Goal: Information Seeking & Learning: Learn about a topic

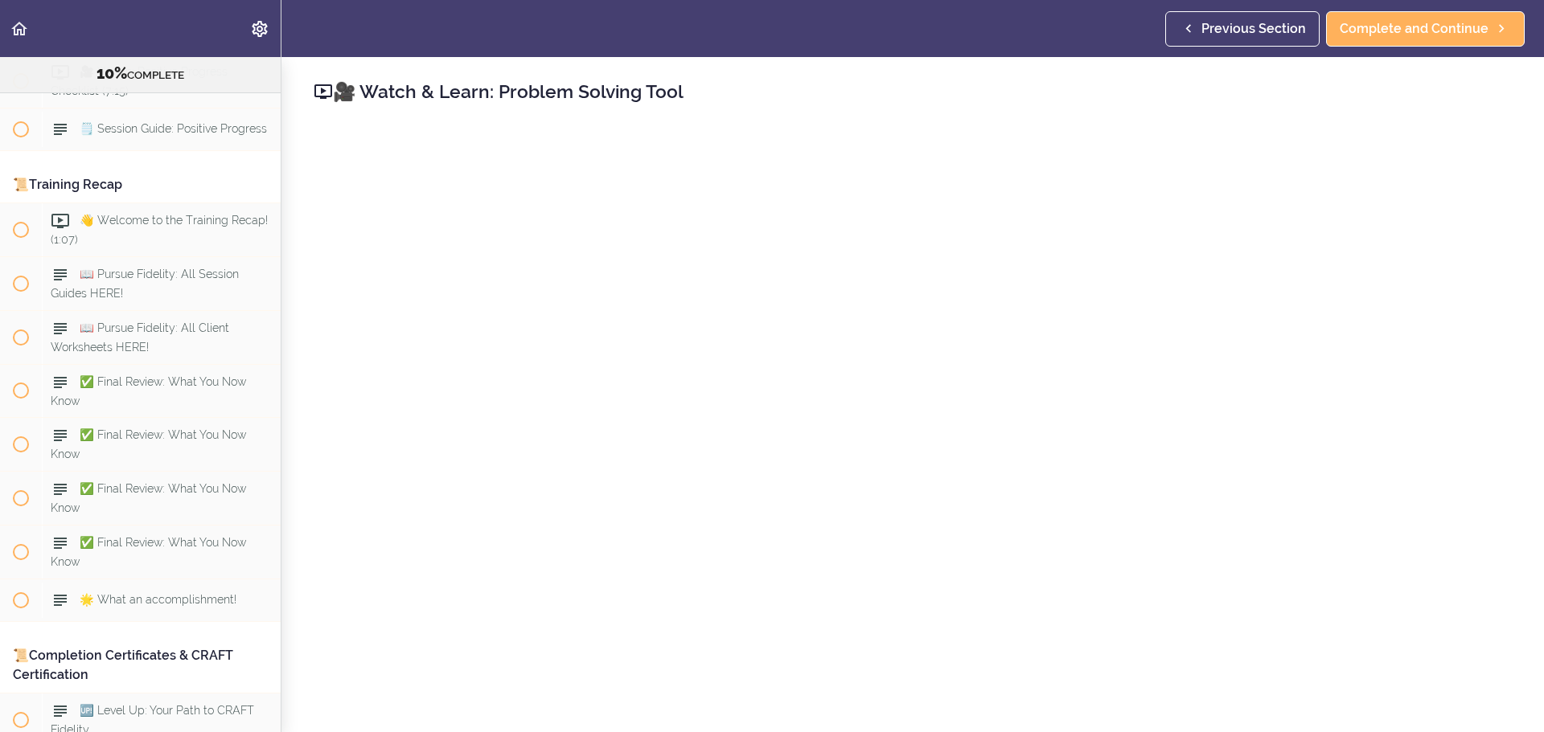
scroll to position [10007, 0]
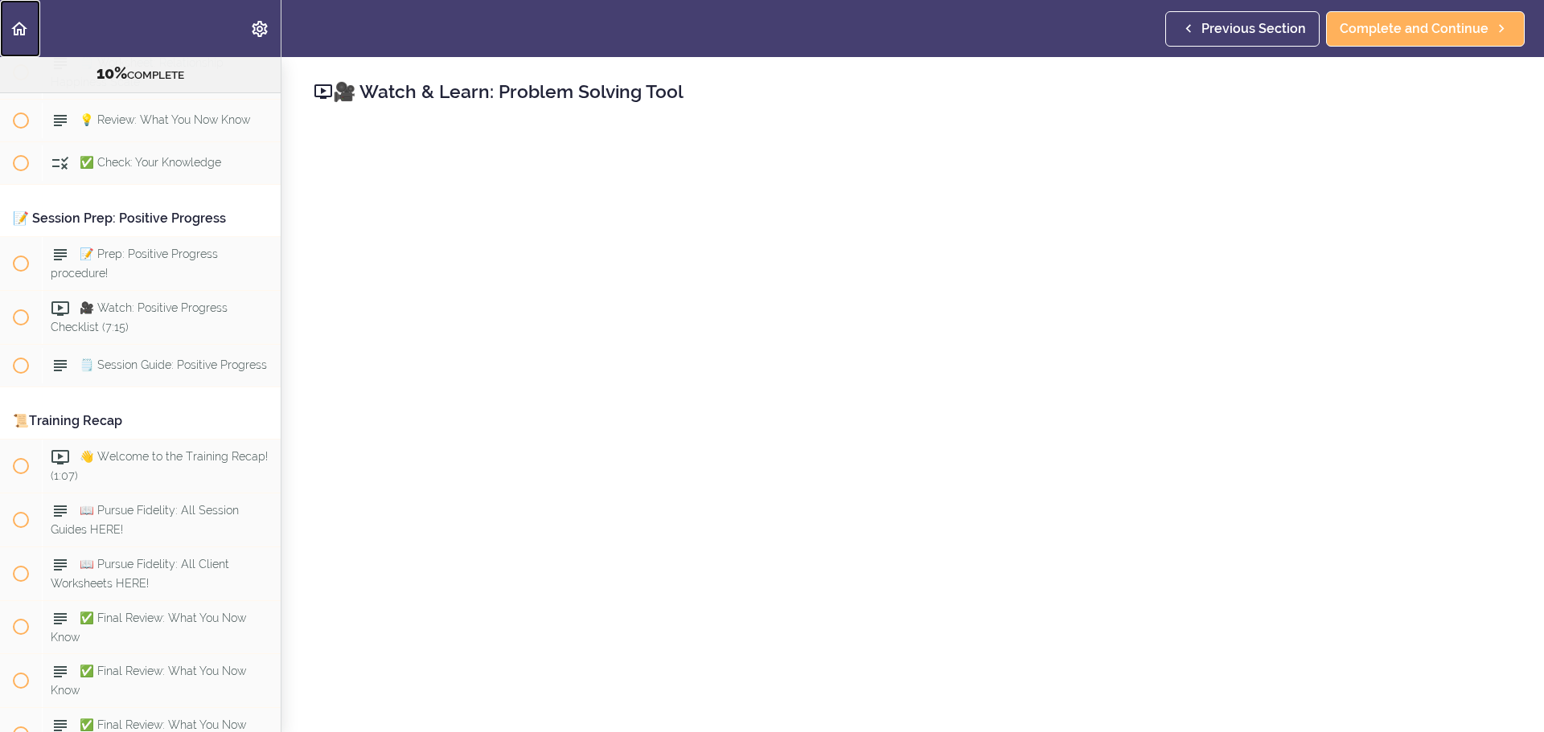
click at [16, 20] on icon "Back to course curriculum" at bounding box center [19, 28] width 19 height 19
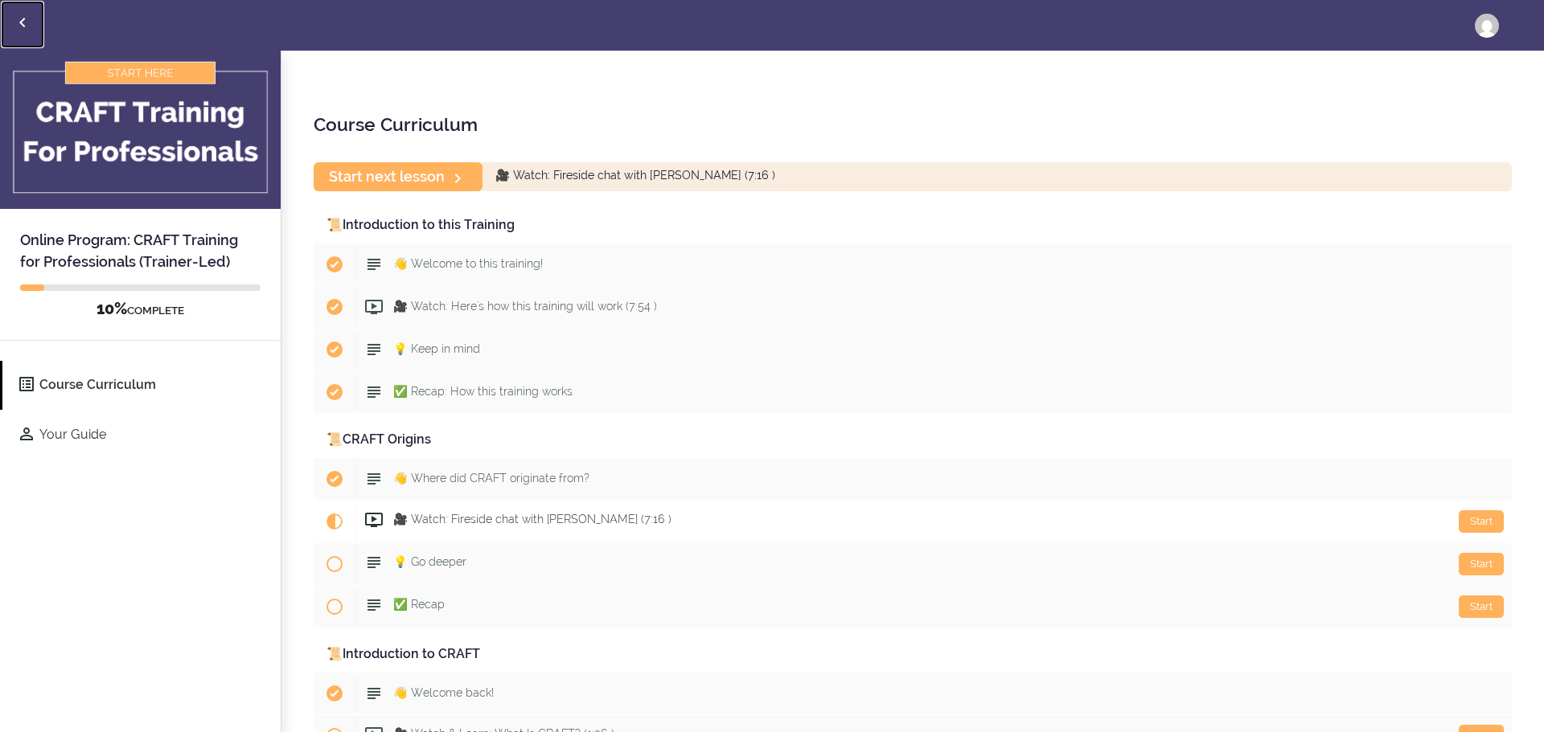
click at [27, 12] on link "Back to courses" at bounding box center [22, 24] width 43 height 47
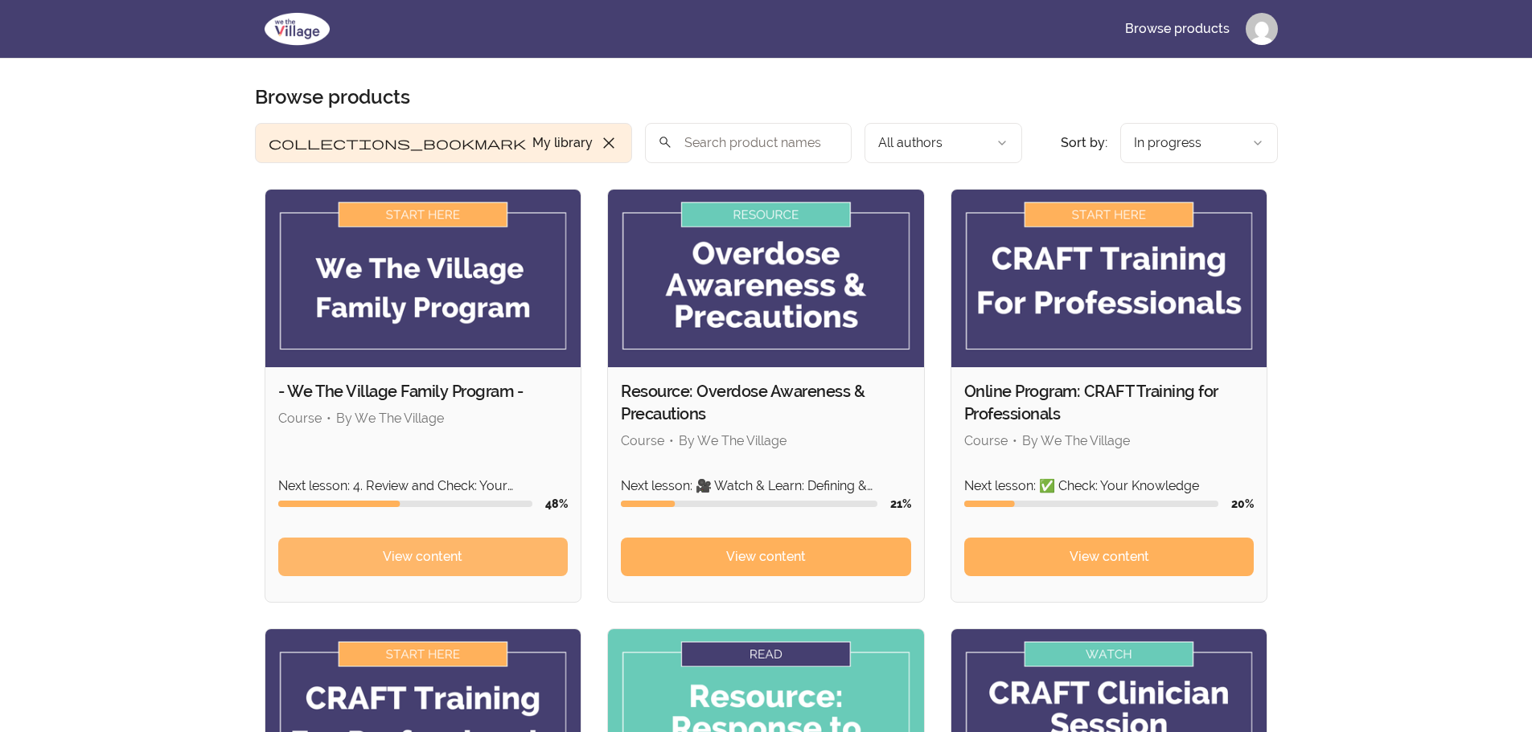
click at [392, 562] on span "View content" at bounding box center [423, 557] width 80 height 19
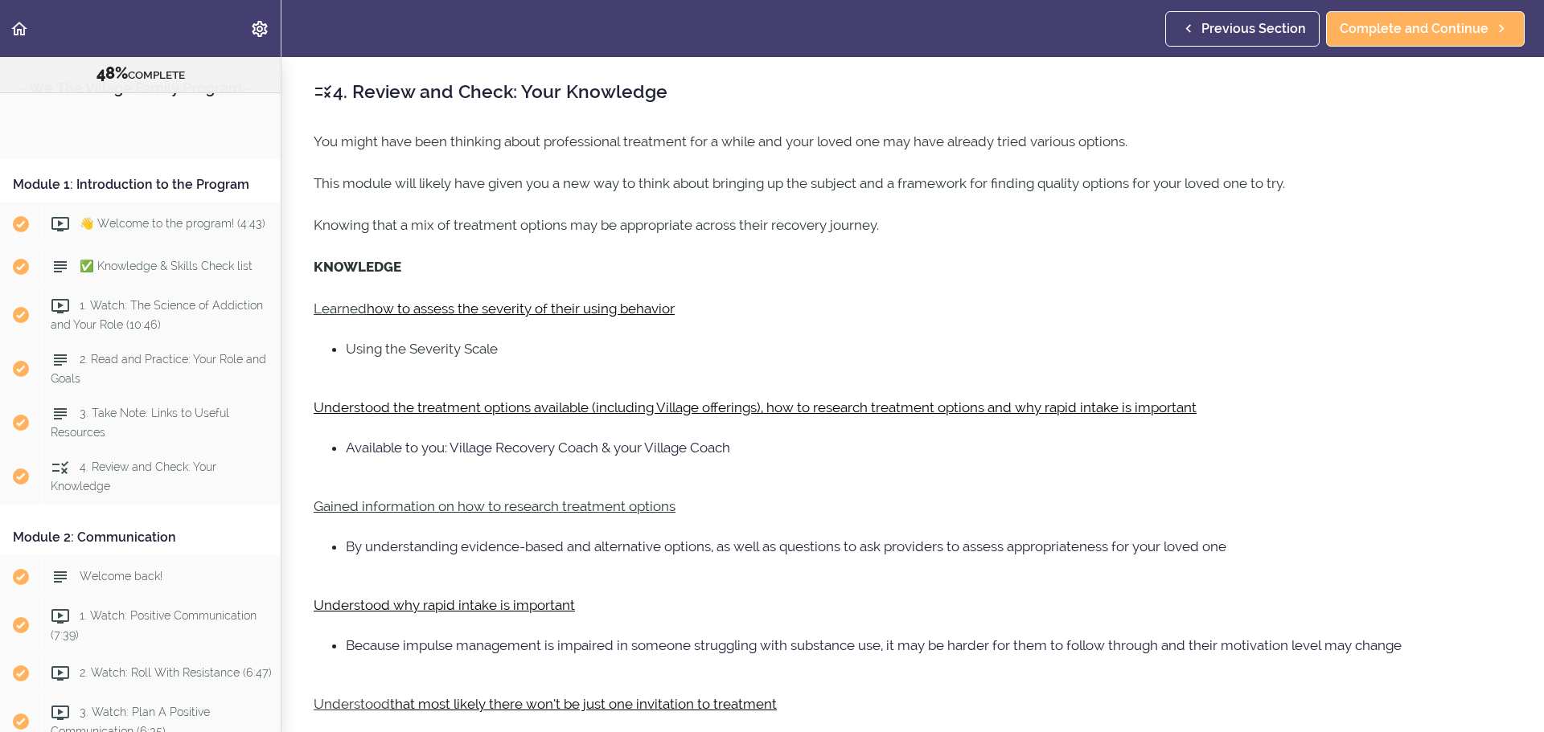
scroll to position [3307, 0]
